Goal: Task Accomplishment & Management: Use online tool/utility

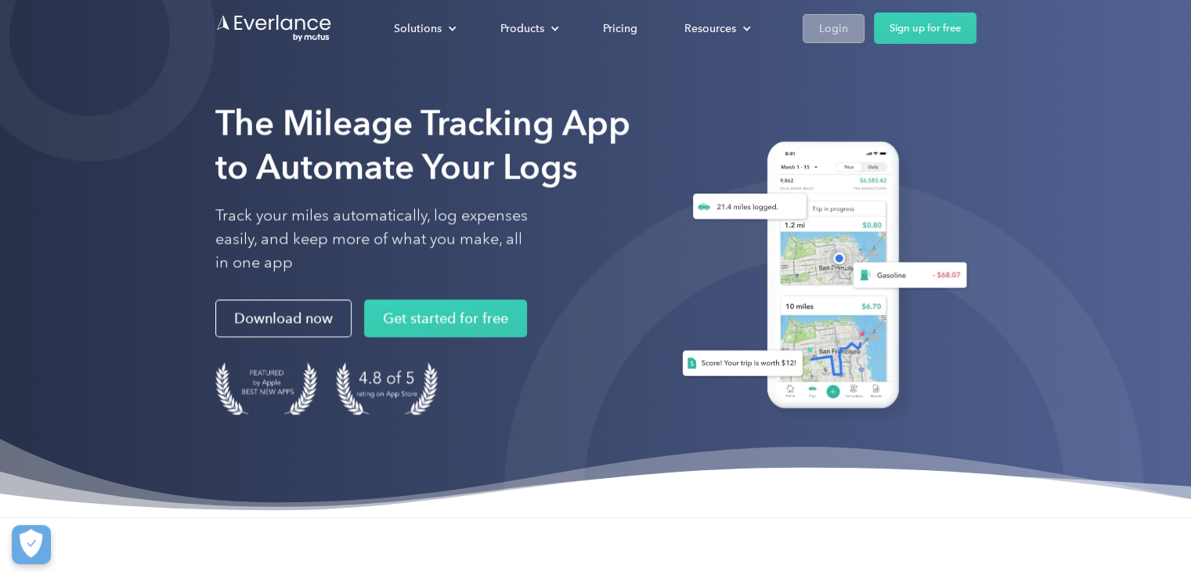
click at [710, 34] on div "Login" at bounding box center [833, 29] width 29 height 20
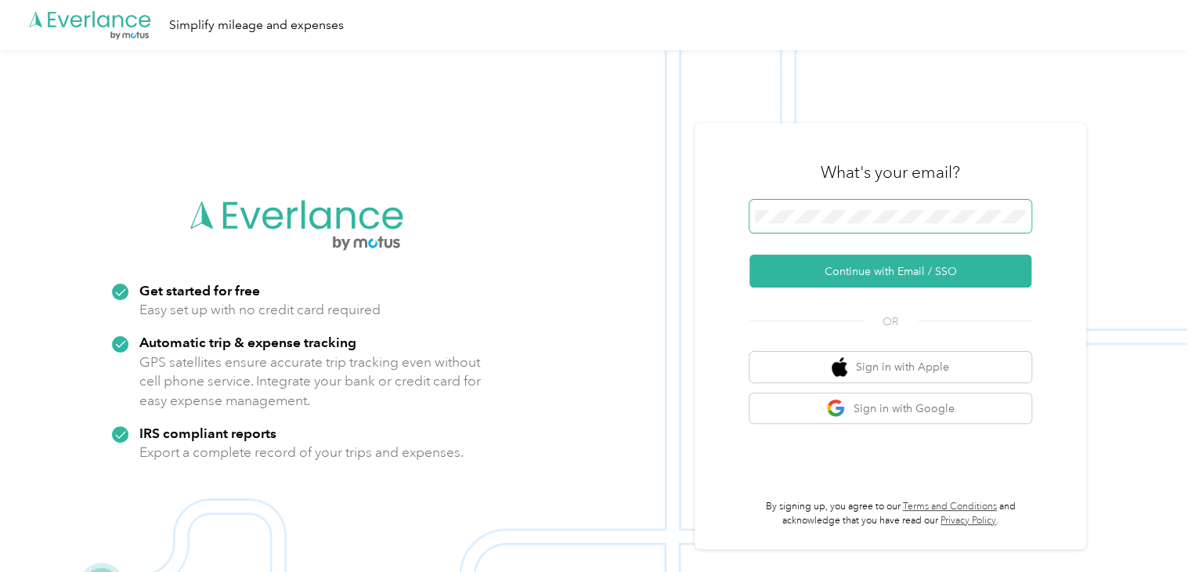
drag, startPoint x: 890, startPoint y: 235, endPoint x: 906, endPoint y: 226, distance: 18.6
click at [906, 226] on div at bounding box center [891, 219] width 282 height 38
click at [906, 226] on span at bounding box center [891, 216] width 282 height 33
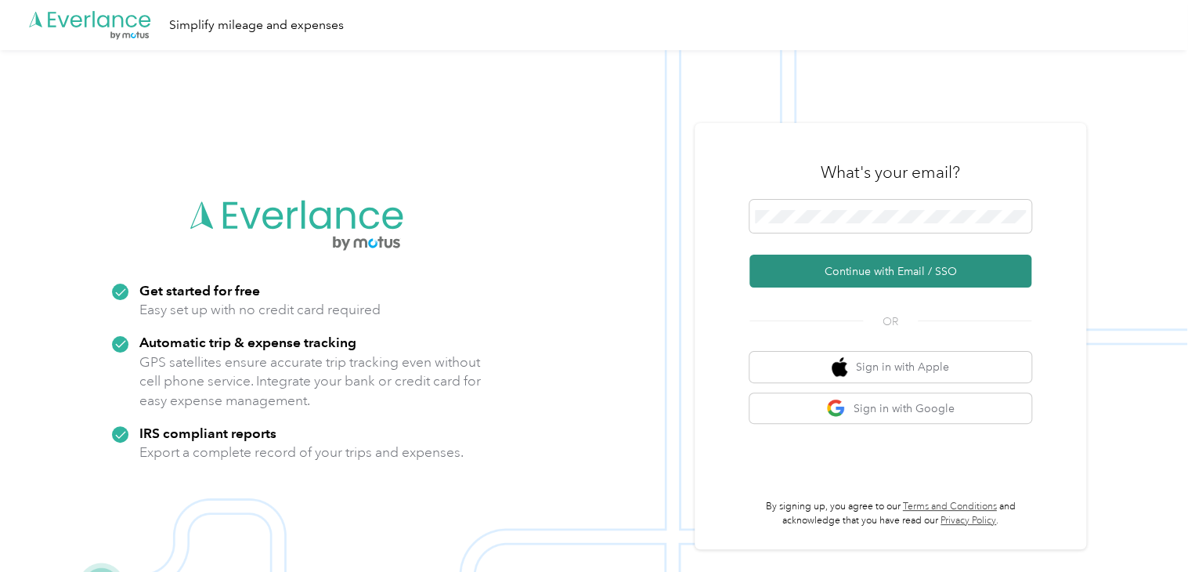
click at [880, 278] on button "Continue with Email / SSO" at bounding box center [891, 271] width 282 height 33
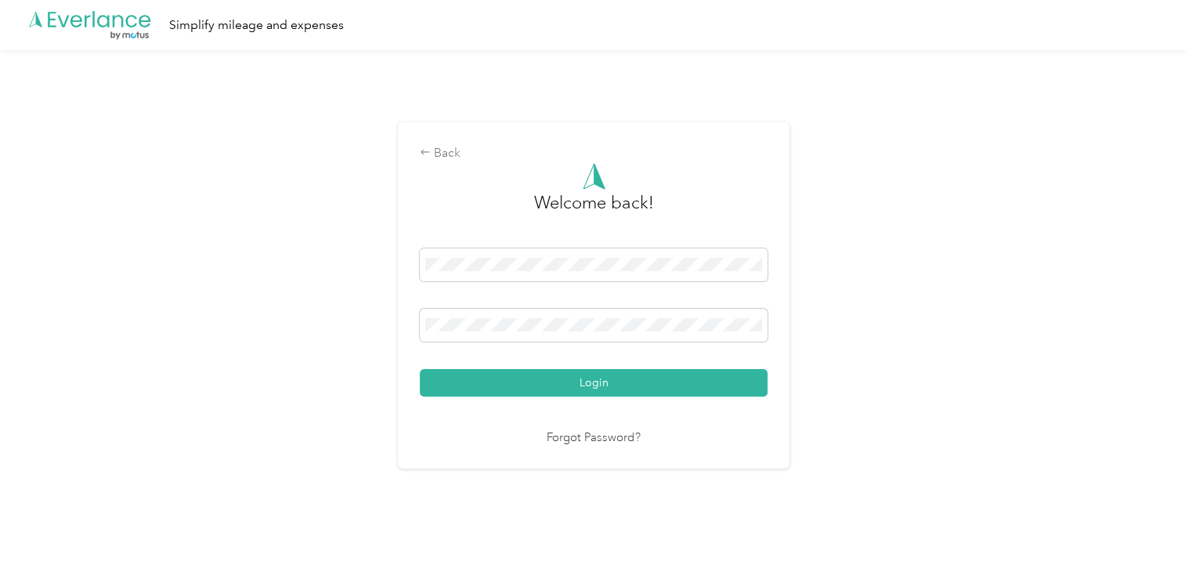
click at [652, 364] on div "Login" at bounding box center [594, 322] width 348 height 148
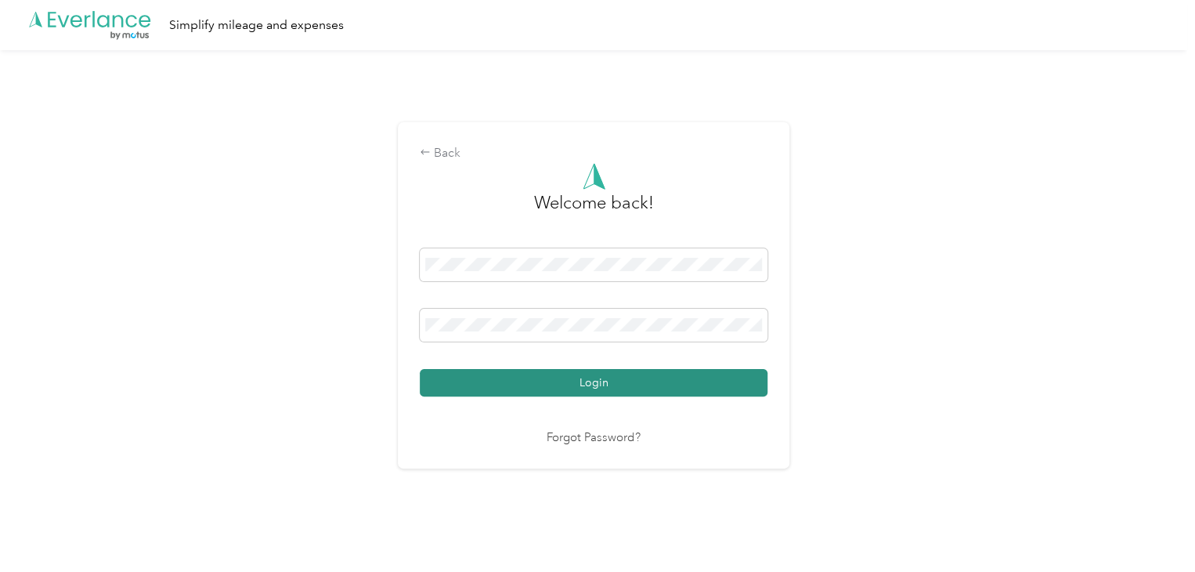
click at [639, 373] on button "Login" at bounding box center [594, 382] width 348 height 27
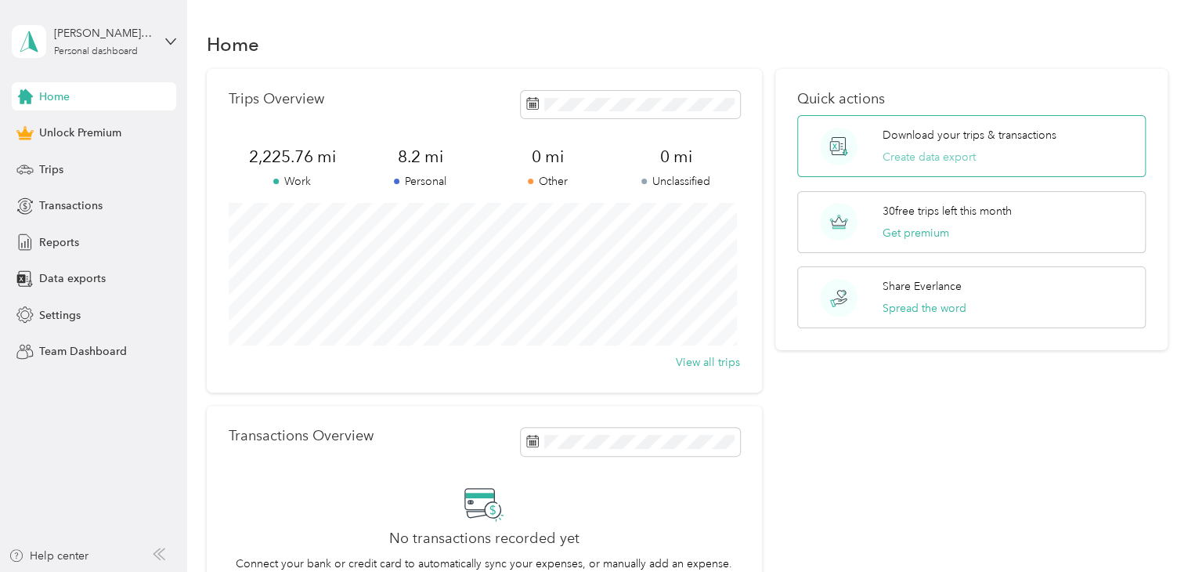
click at [924, 162] on button "Create data export" at bounding box center [929, 157] width 93 height 16
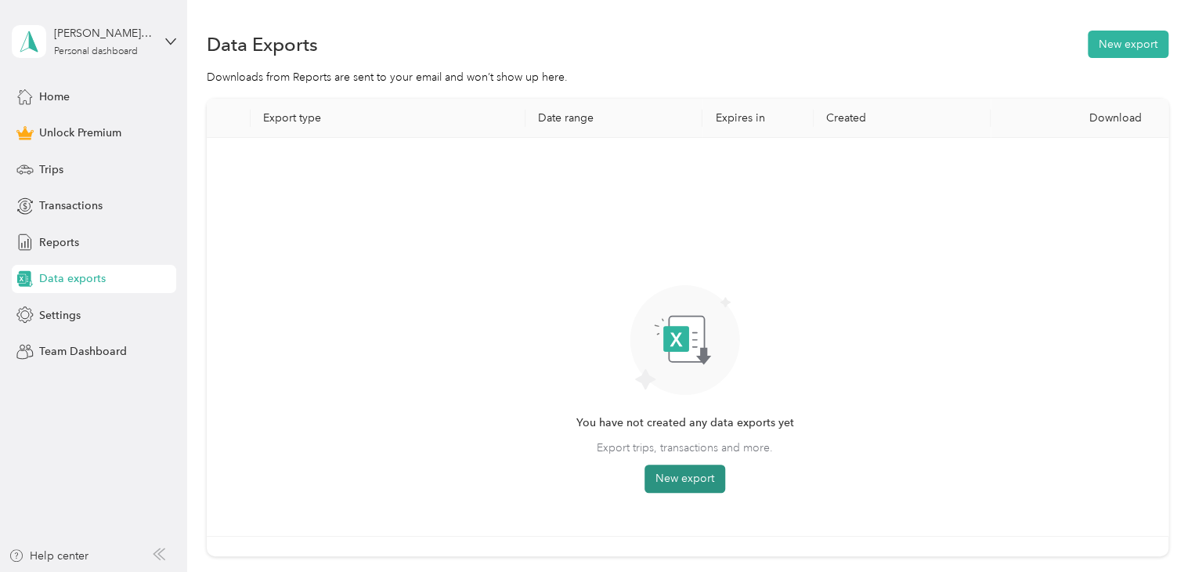
click at [685, 486] on button "New export" at bounding box center [685, 478] width 81 height 28
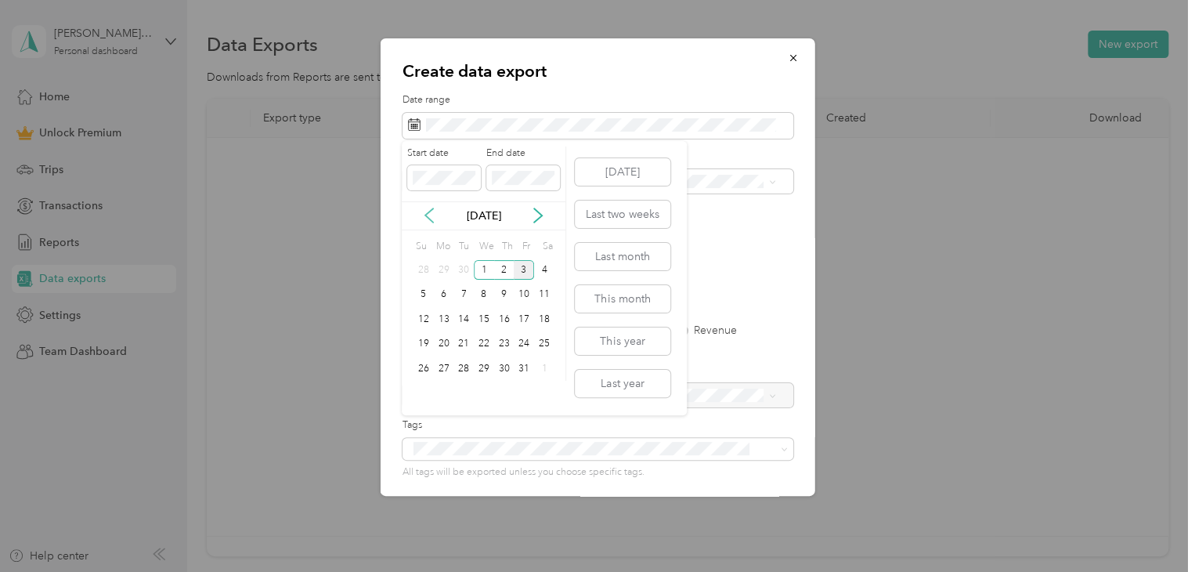
click at [435, 217] on icon at bounding box center [429, 216] width 16 height 16
click at [540, 316] on div "20" at bounding box center [544, 319] width 20 height 20
click at [529, 370] on div "3" at bounding box center [524, 369] width 20 height 20
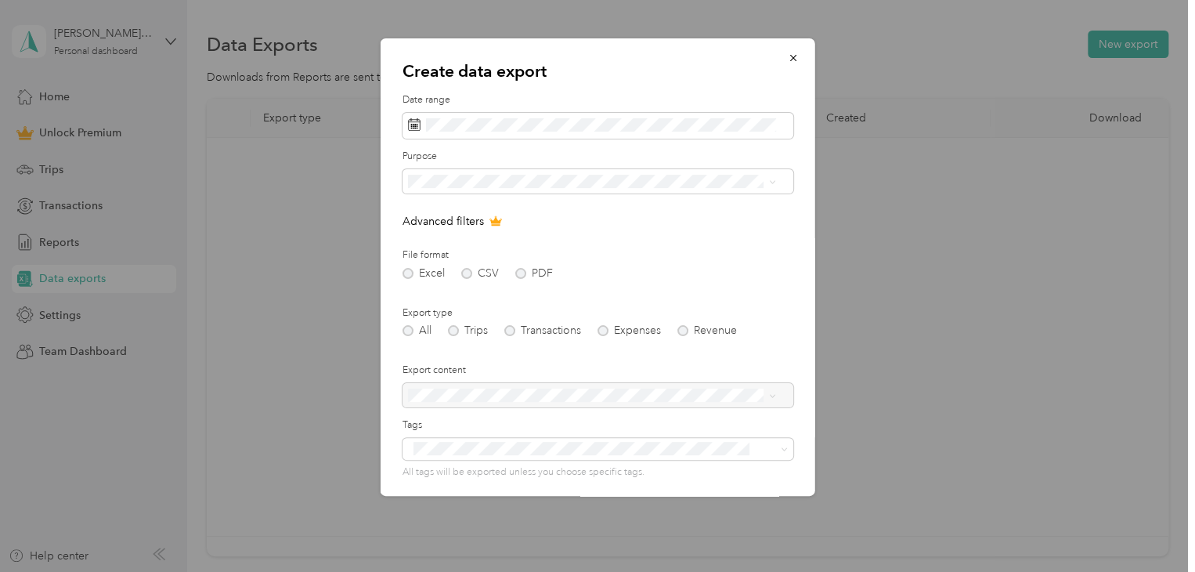
click at [824, 443] on div "Create data export Date range Purpose Advanced filters File format Excel CSV PD…" at bounding box center [815, 269] width 435 height 462
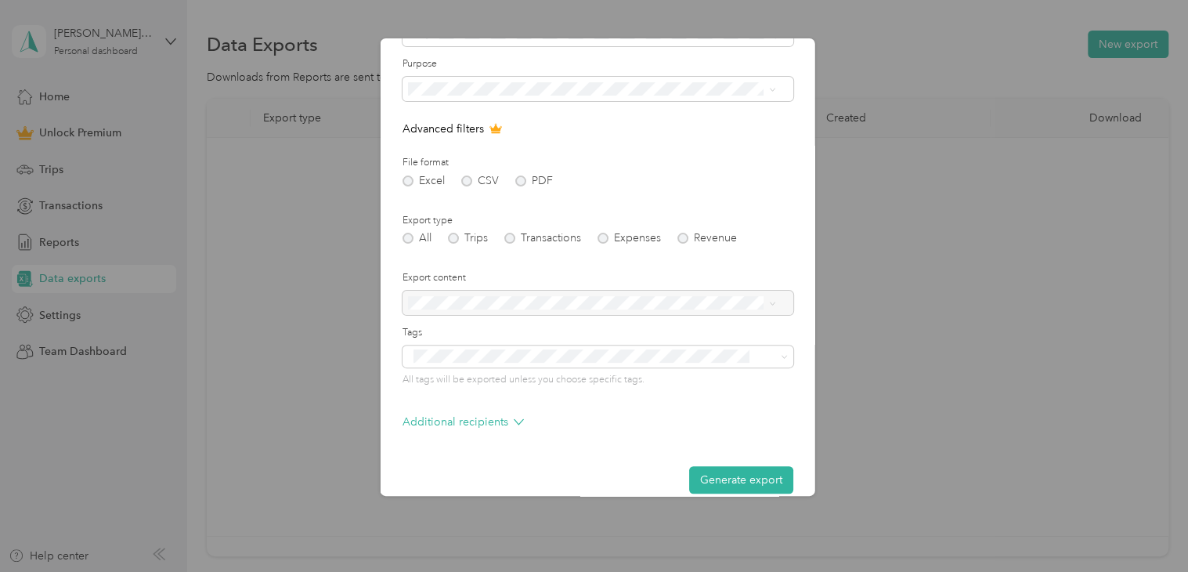
scroll to position [112, 0]
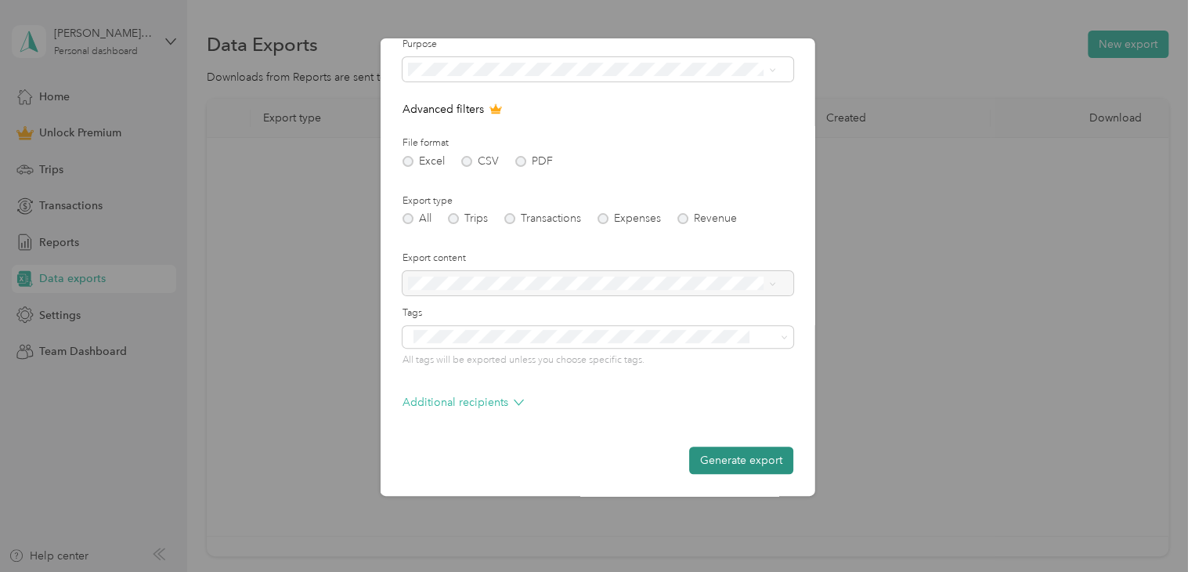
click at [716, 462] on button "Generate export" at bounding box center [741, 459] width 104 height 27
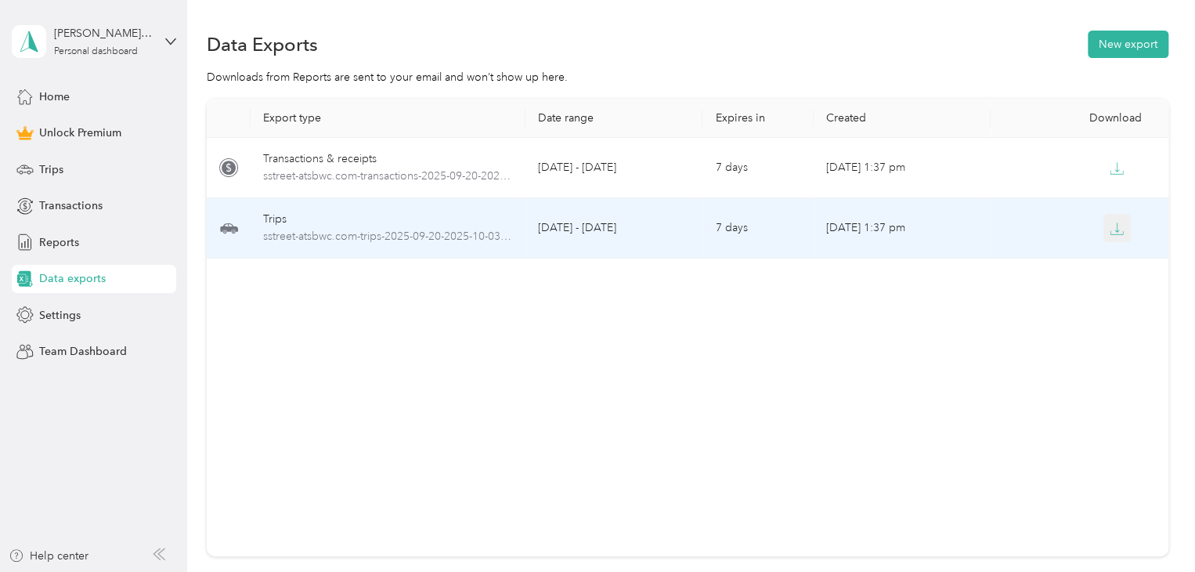
click at [1122, 227] on button "button" at bounding box center [1118, 228] width 28 height 28
